Goal: Find specific page/section: Find specific page/section

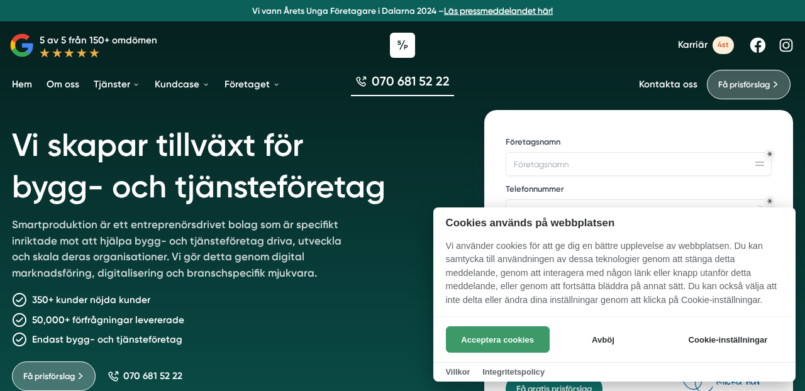
click at [484, 328] on button "Acceptera cookies" at bounding box center [498, 339] width 104 height 26
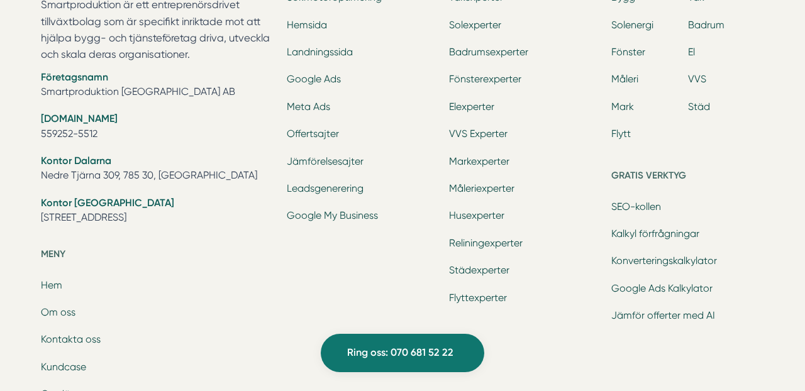
scroll to position [4234, 0]
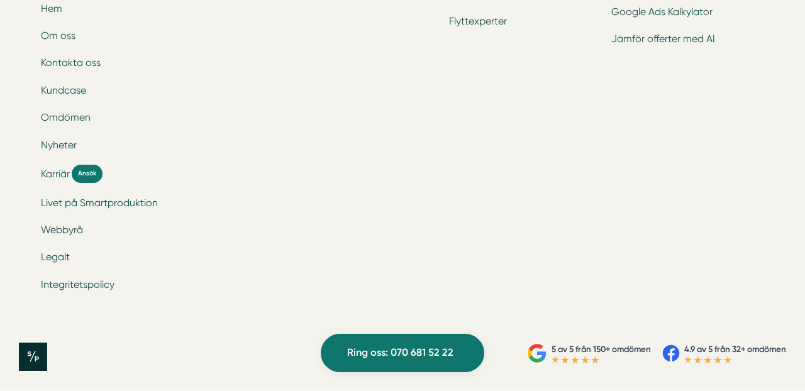
click at [62, 177] on span "Karriär" at bounding box center [55, 174] width 29 height 14
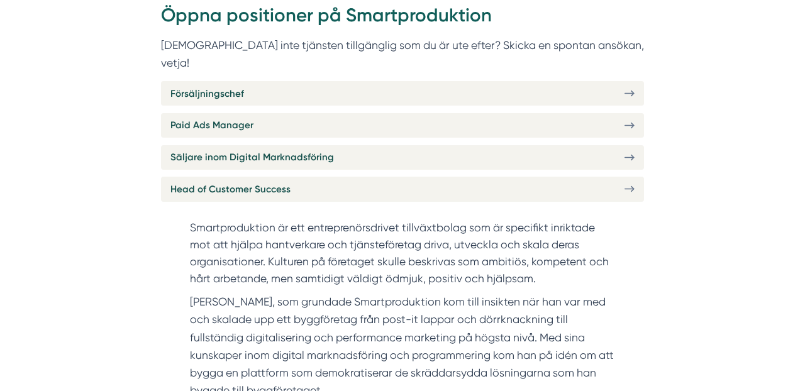
scroll to position [512, 0]
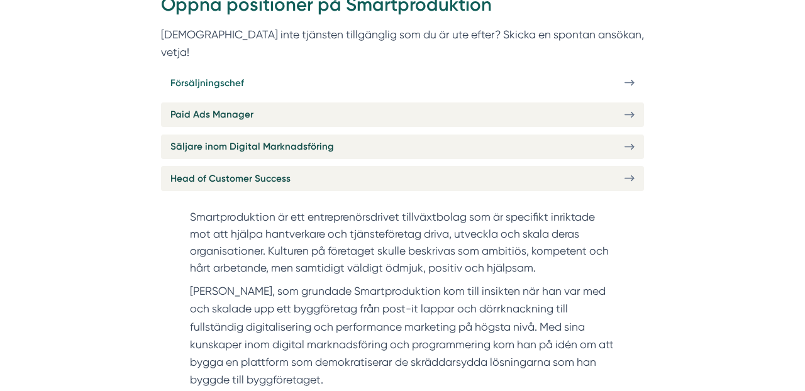
click at [200, 75] on span "Försäljningschef" at bounding box center [207, 82] width 74 height 15
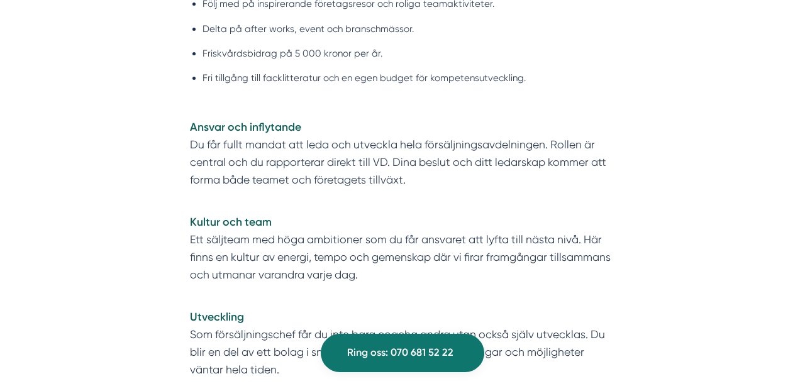
scroll to position [2321, 0]
